Goal: Navigation & Orientation: Understand site structure

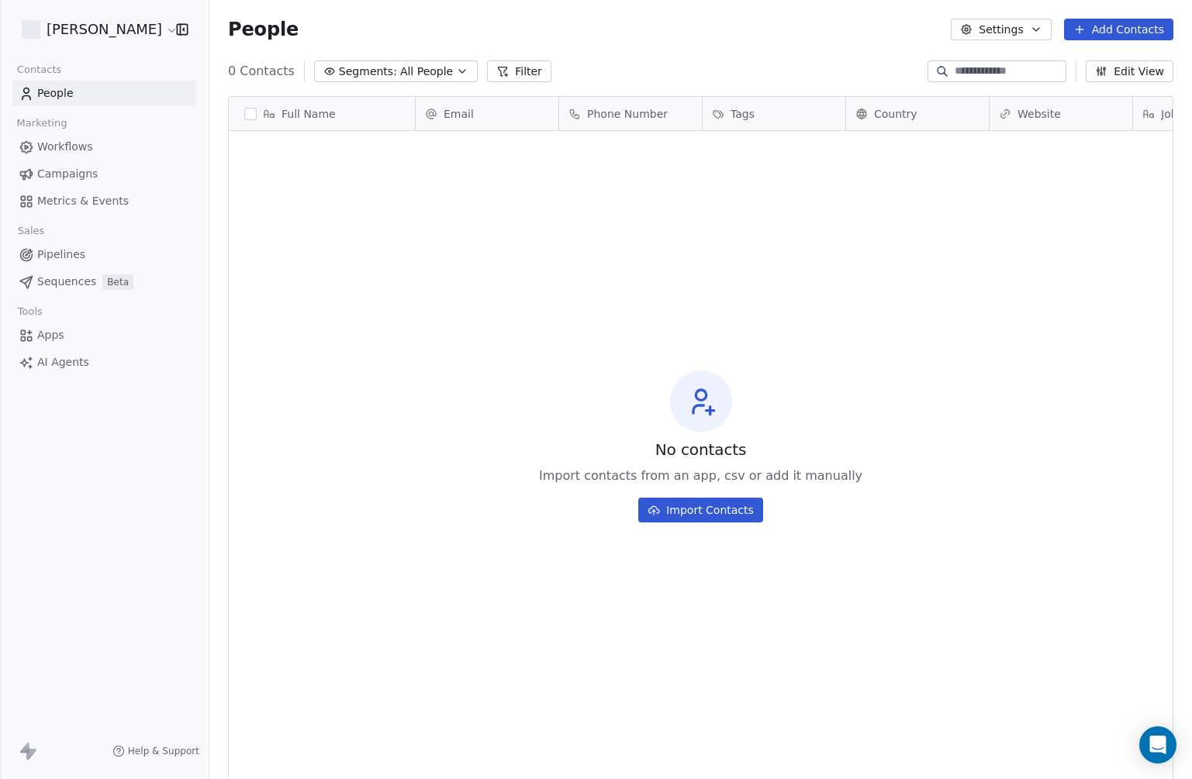
scroll to position [686, 983]
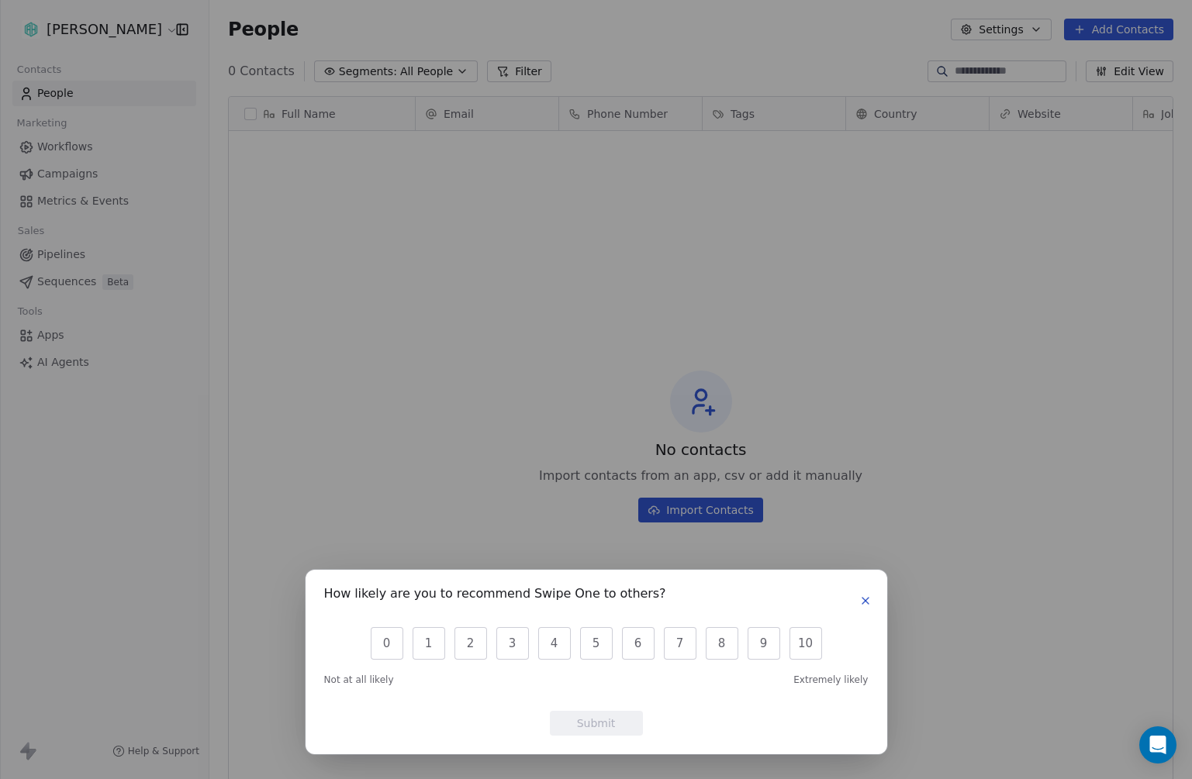
click at [864, 608] on button "button" at bounding box center [865, 601] width 19 height 19
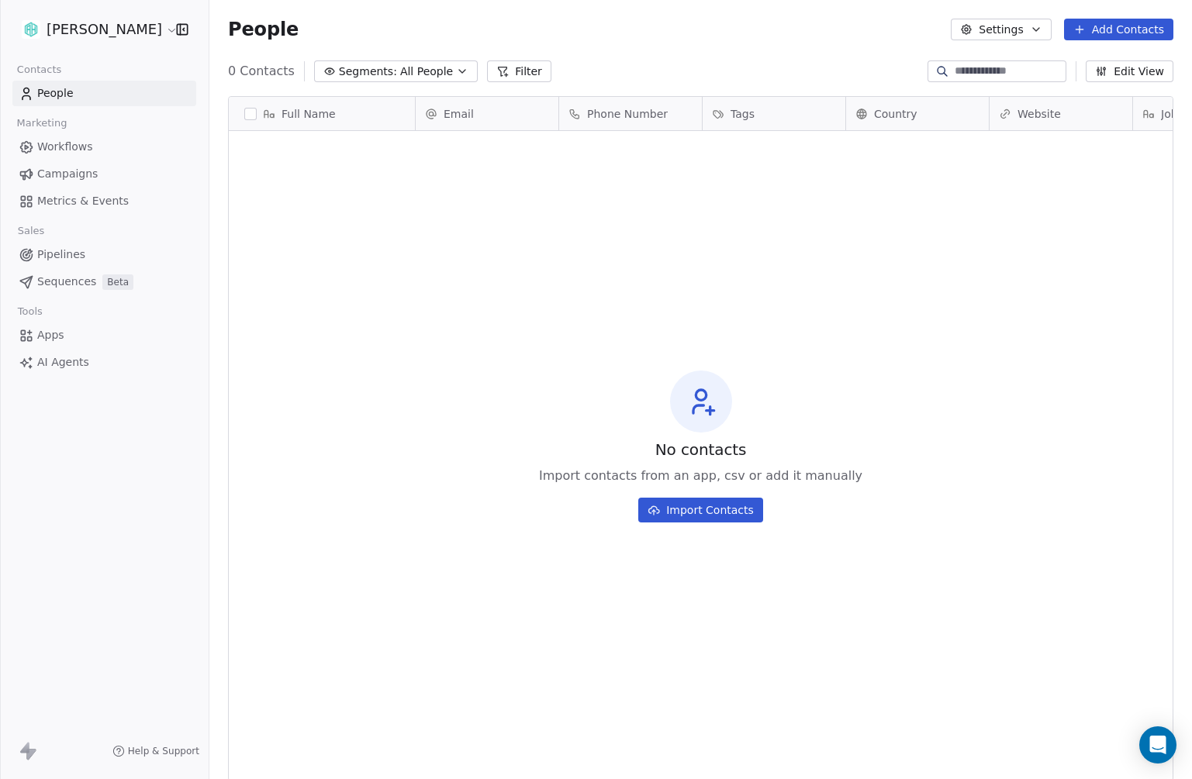
click at [63, 259] on span "Pipelines" at bounding box center [61, 255] width 48 height 16
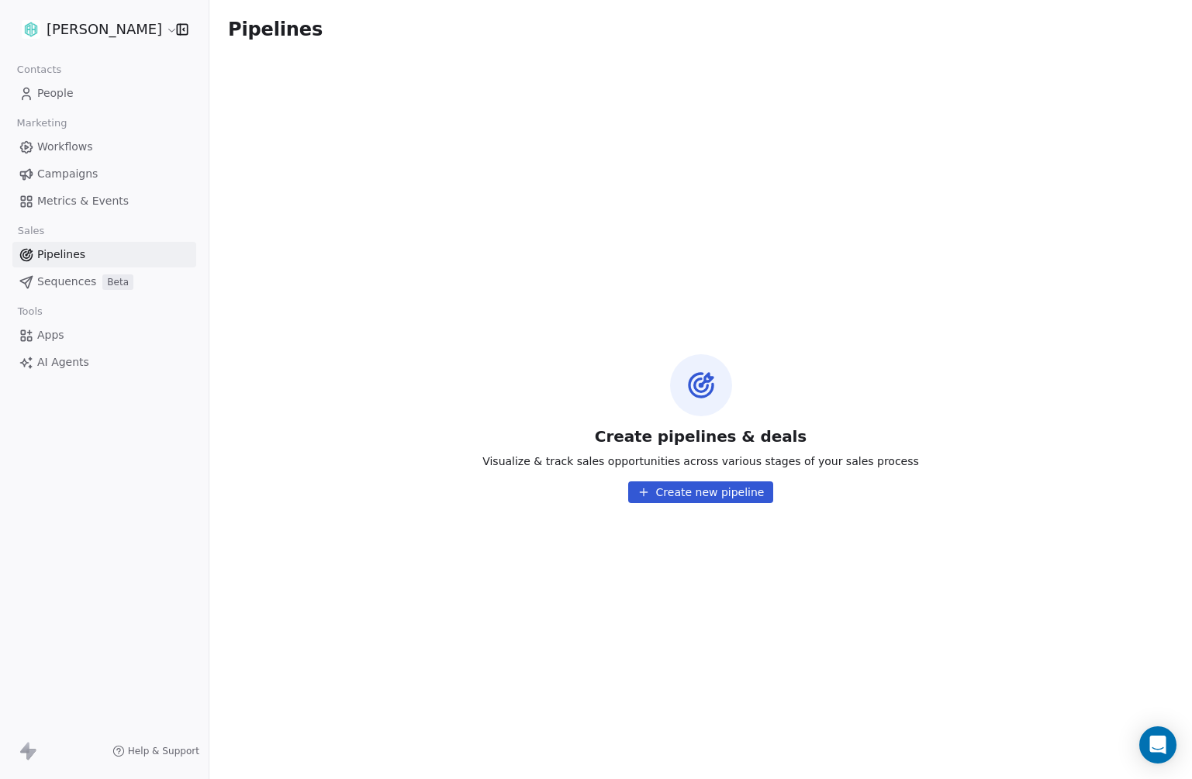
click at [64, 282] on span "Sequences" at bounding box center [66, 282] width 59 height 16
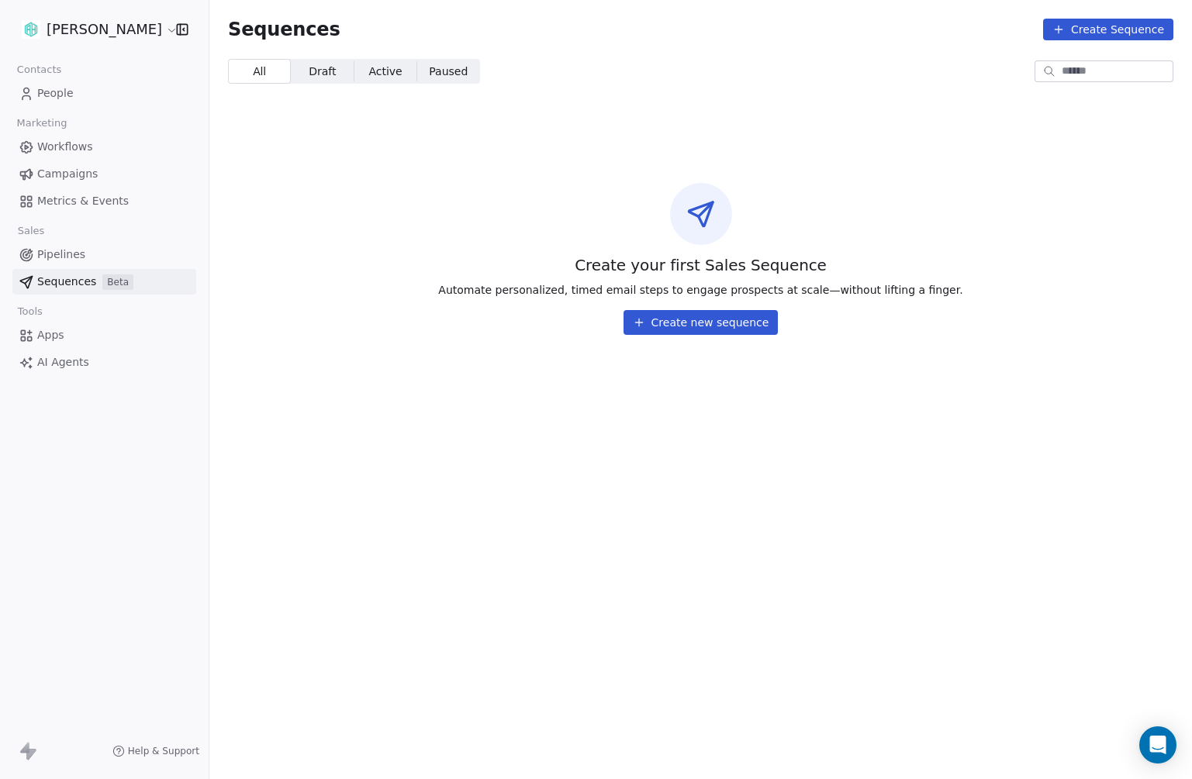
click at [63, 261] on span "Pipelines" at bounding box center [61, 255] width 48 height 16
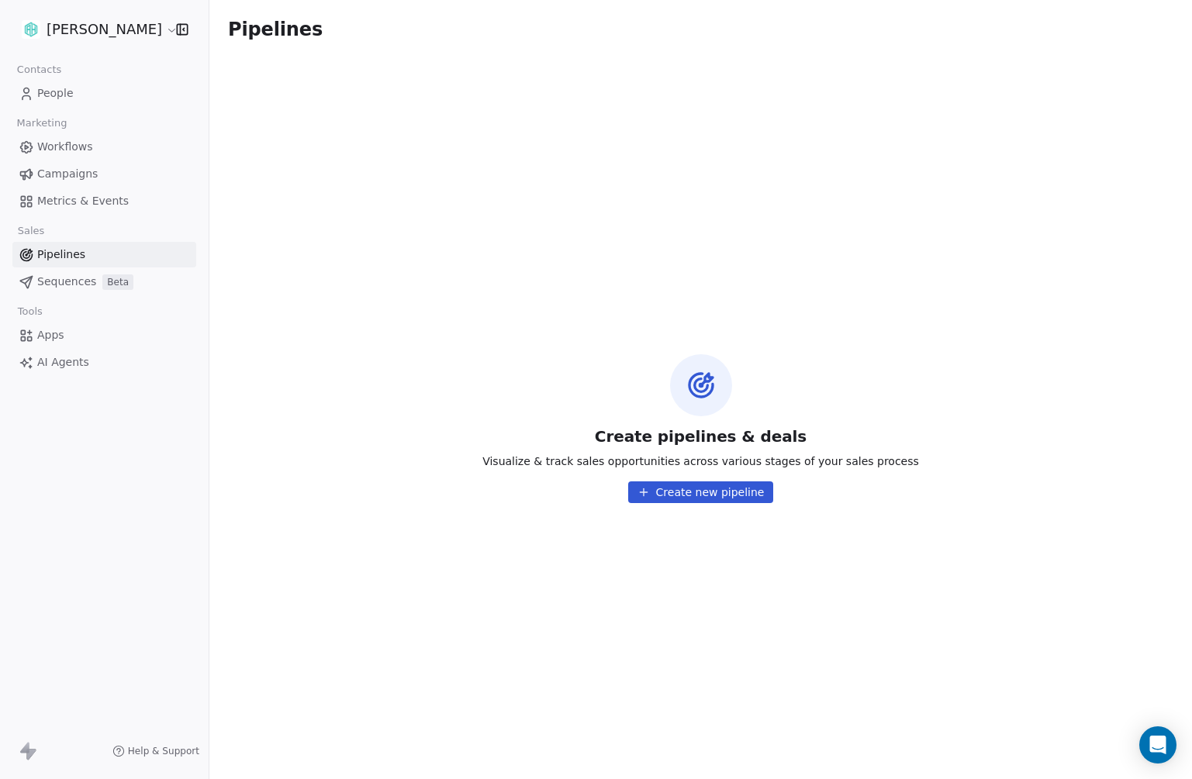
click at [85, 210] on link "Metrics & Events" at bounding box center [104, 201] width 184 height 26
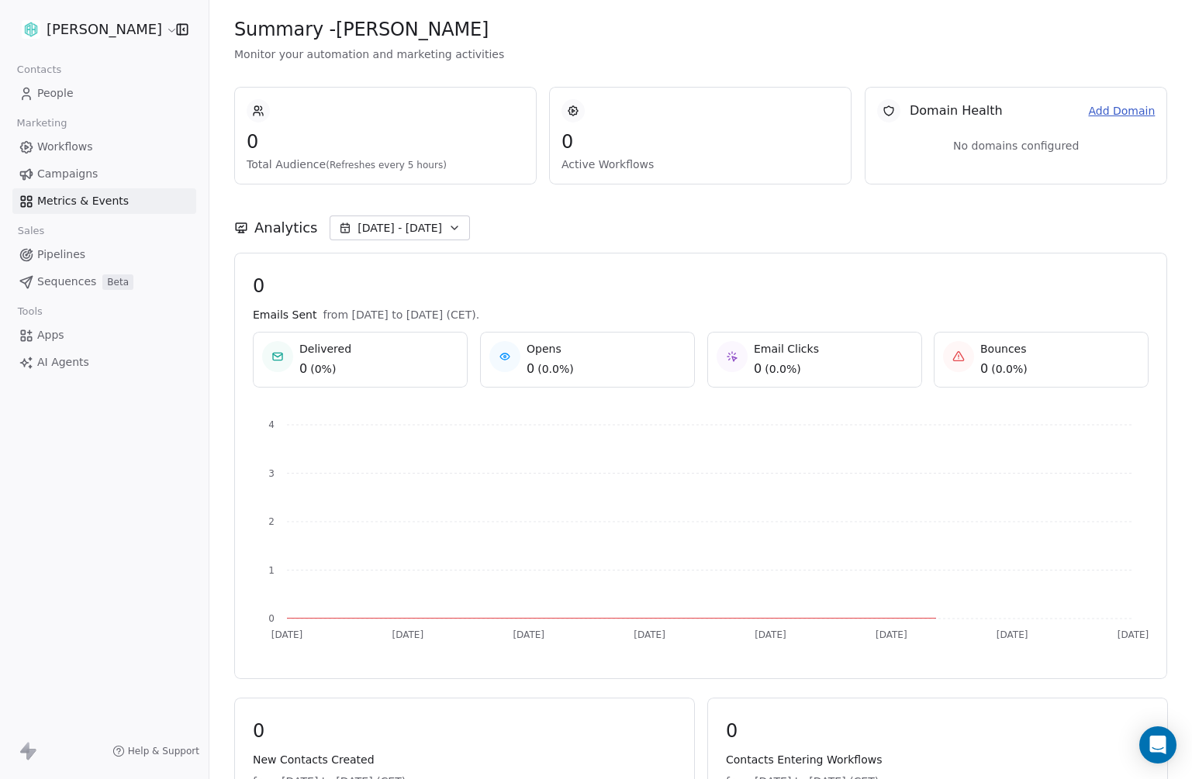
click at [59, 177] on span "Campaigns" at bounding box center [67, 174] width 60 height 16
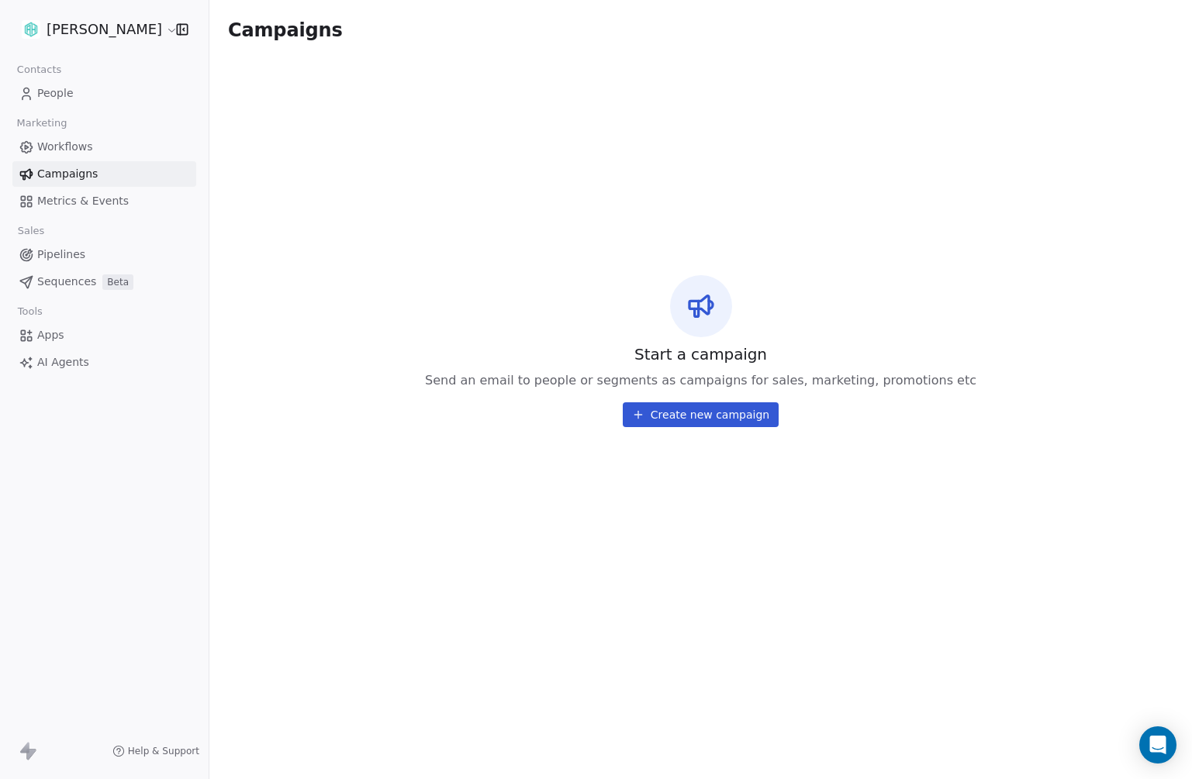
click at [64, 150] on span "Workflows" at bounding box center [65, 147] width 56 height 16
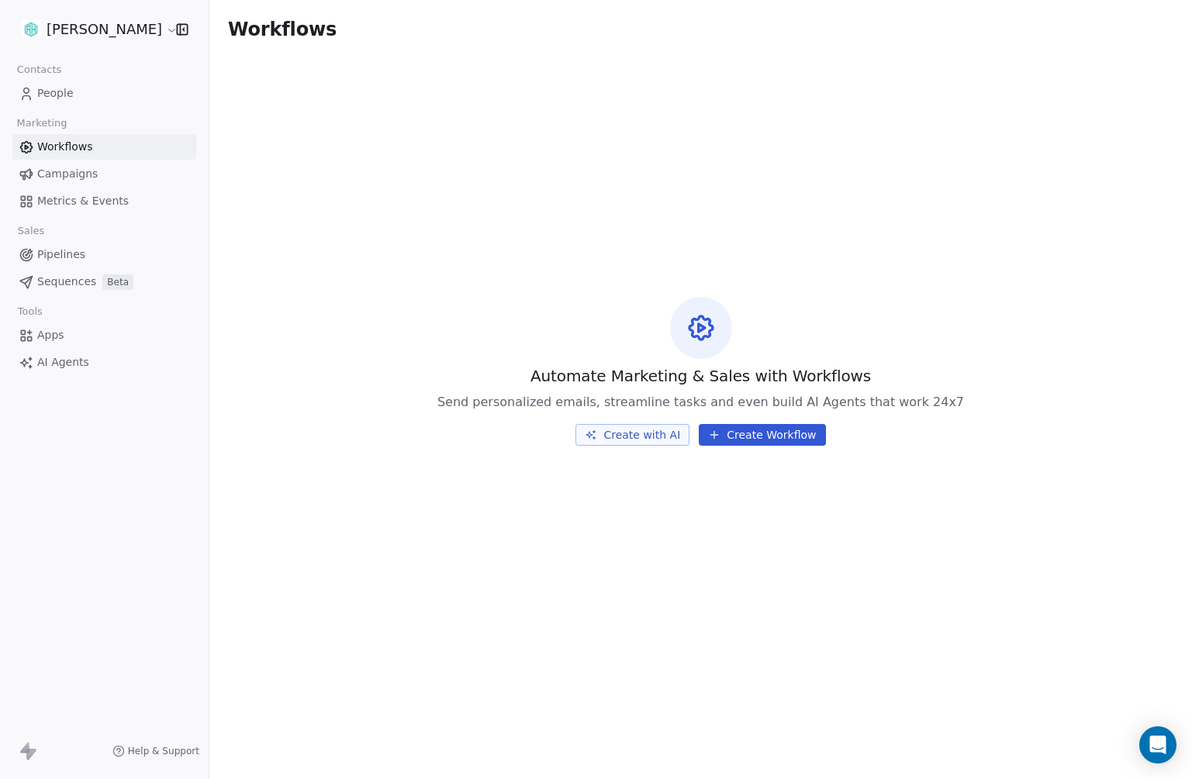
click at [77, 88] on link "People" at bounding box center [104, 94] width 184 height 26
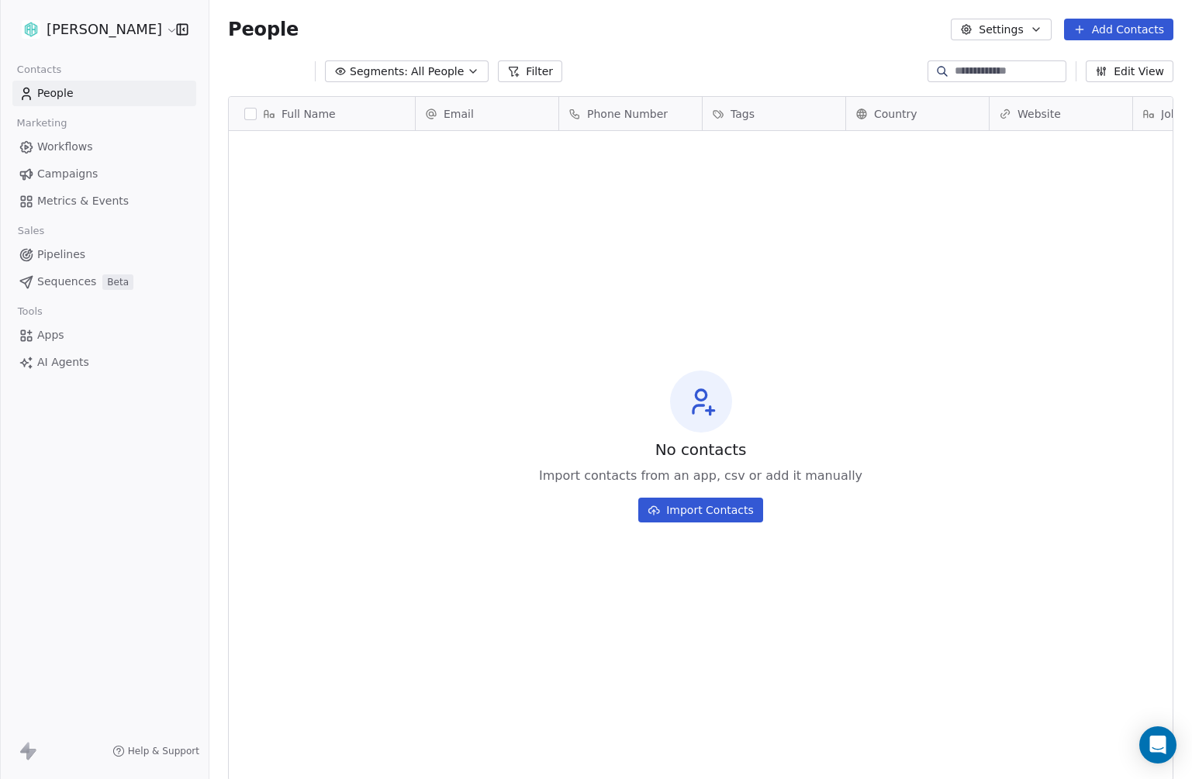
scroll to position [686, 983]
click at [60, 330] on span "Apps" at bounding box center [50, 335] width 27 height 16
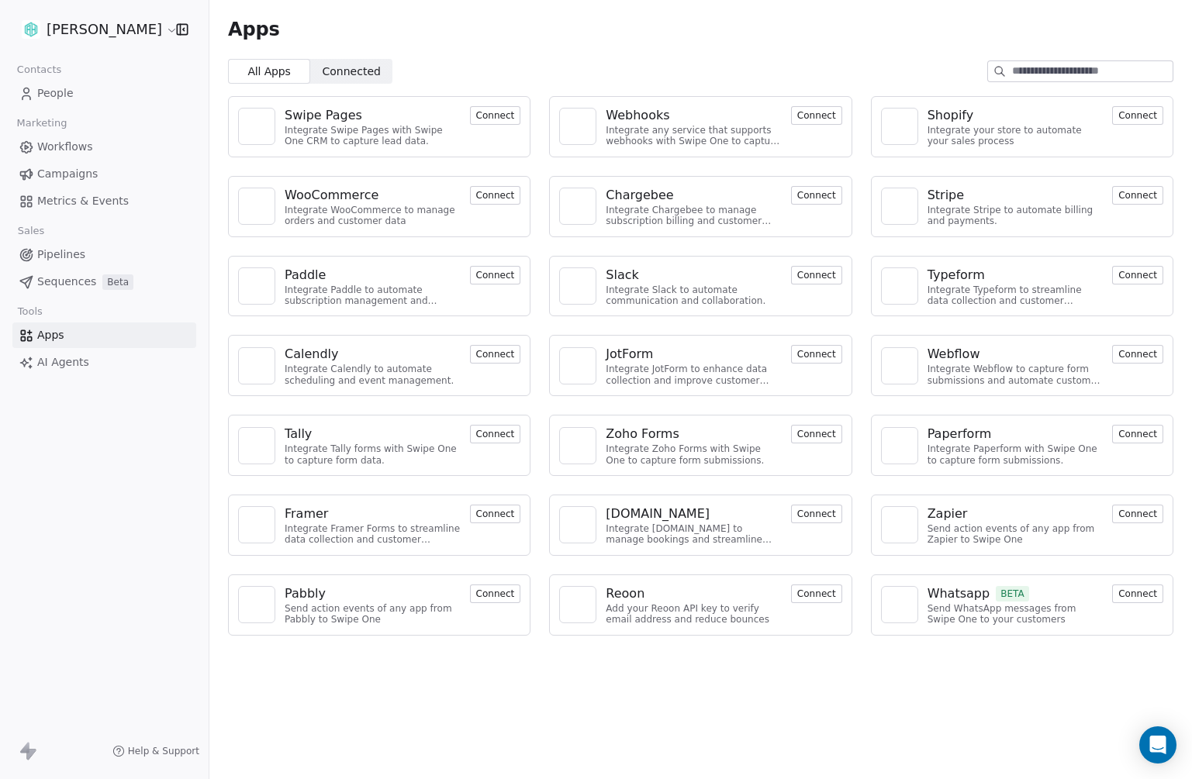
click at [355, 78] on span "Connected" at bounding box center [352, 72] width 58 height 16
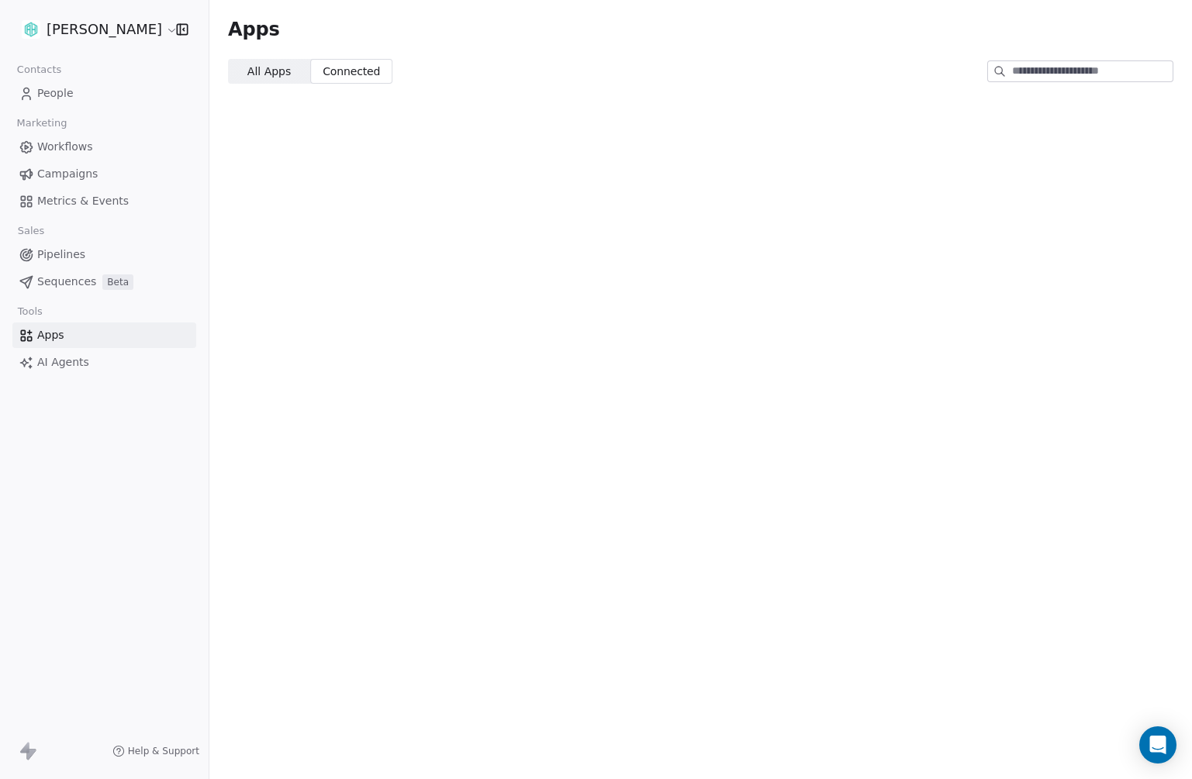
click at [287, 73] on span "All Apps" at bounding box center [268, 72] width 43 height 16
